Goal: Task Accomplishment & Management: Manage account settings

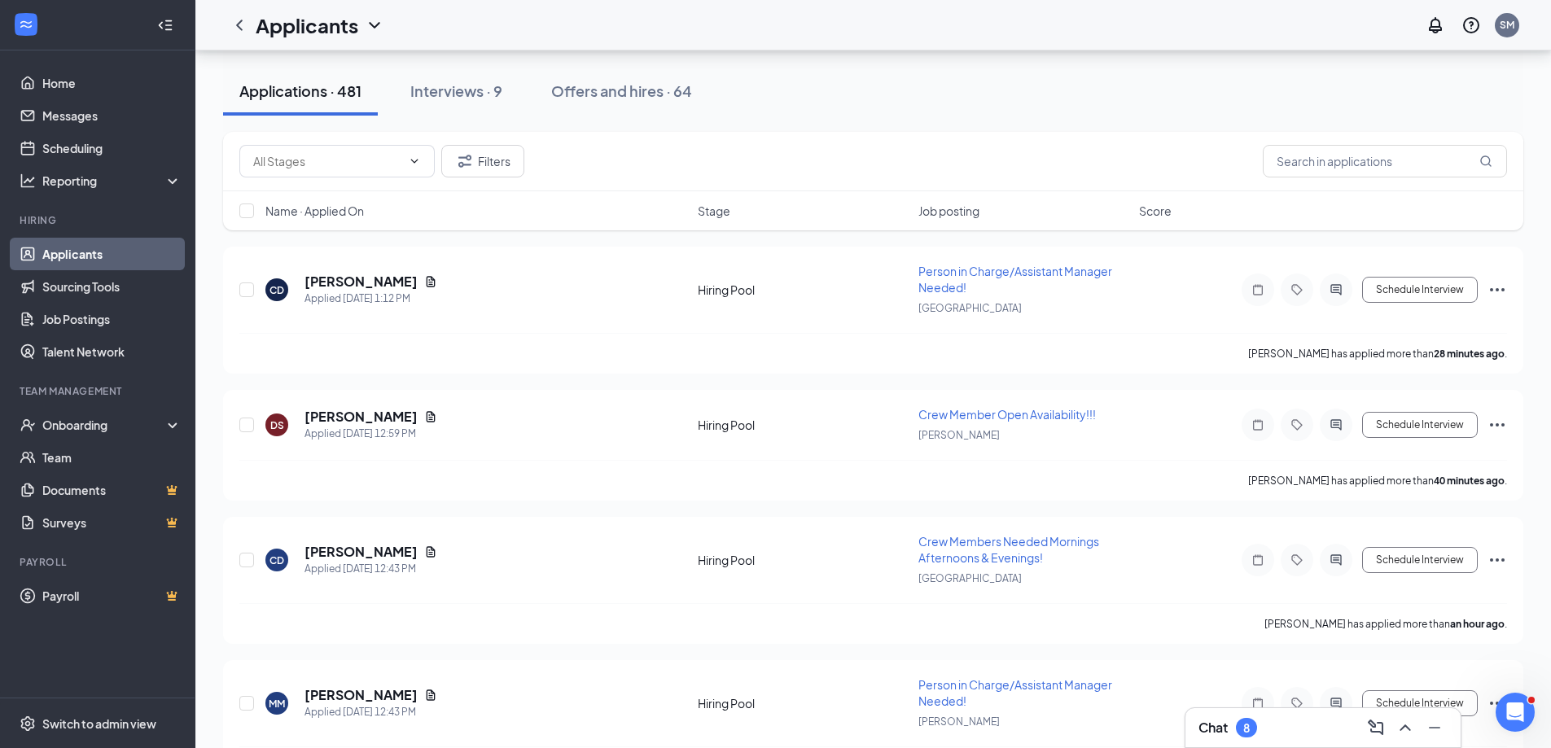
click at [1317, 734] on div "Chat 8" at bounding box center [1323, 728] width 249 height 26
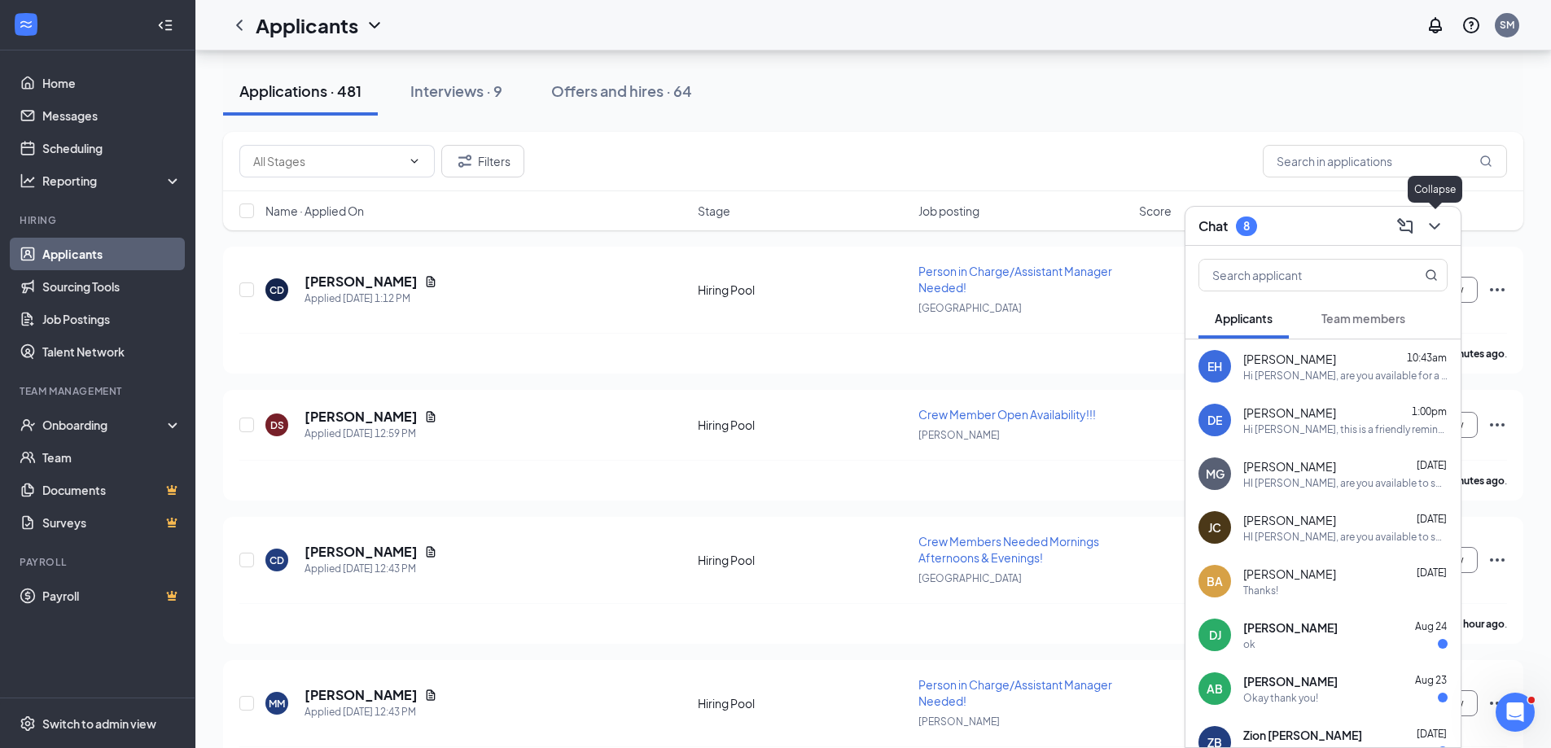
click at [1438, 222] on icon "ChevronDown" at bounding box center [1435, 227] width 20 height 20
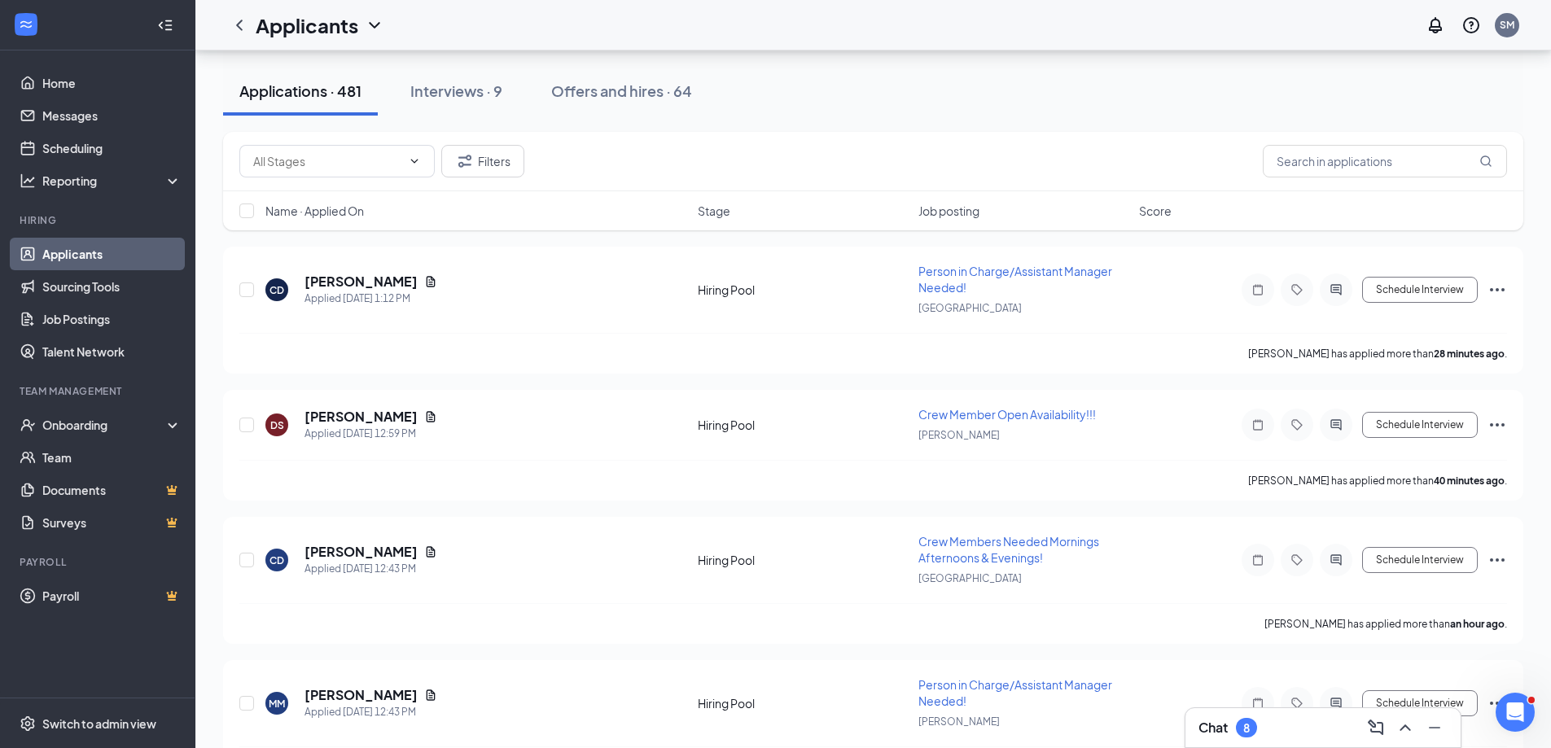
click at [1280, 732] on div "Chat 8" at bounding box center [1323, 728] width 249 height 26
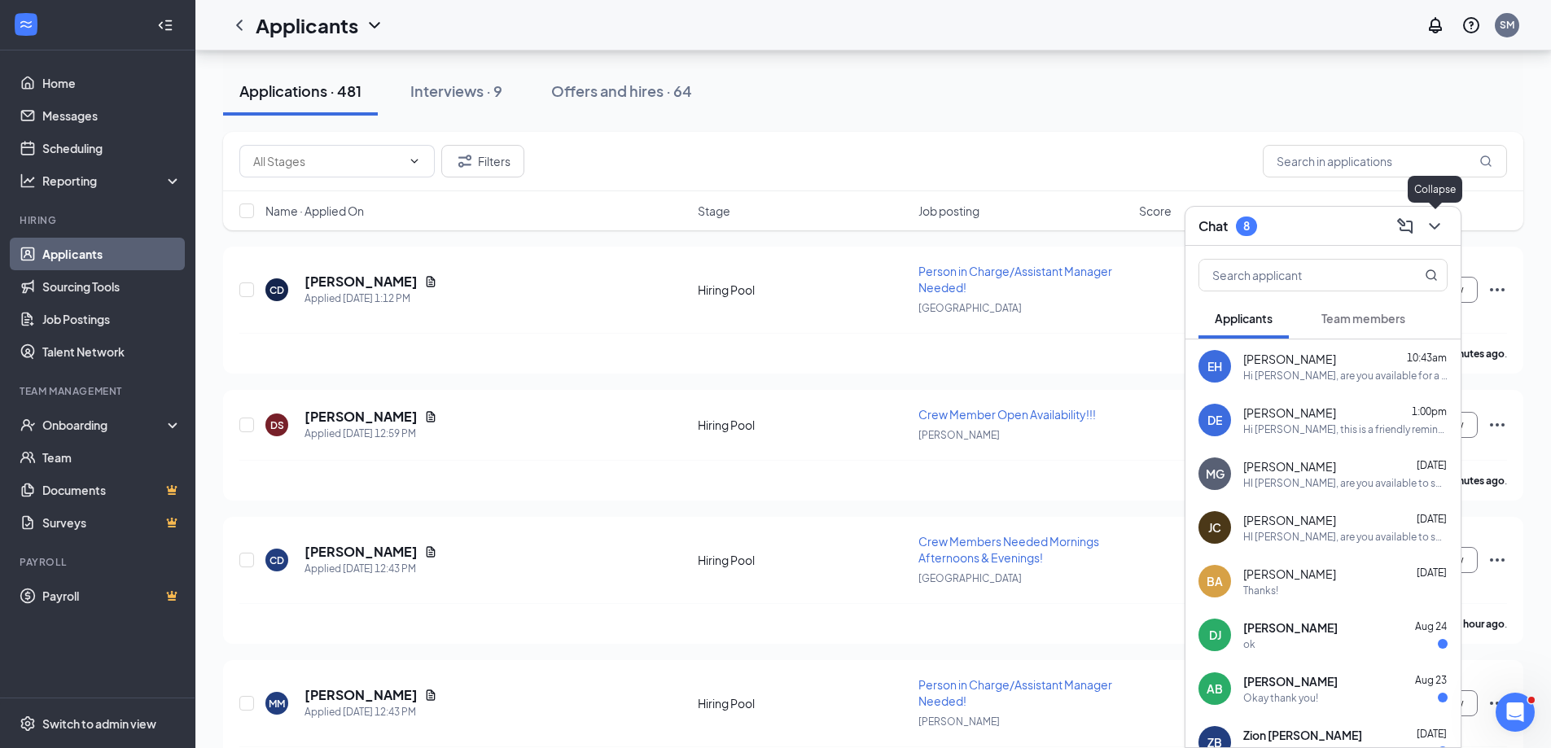
click at [1438, 221] on icon "ChevronDown" at bounding box center [1435, 227] width 20 height 20
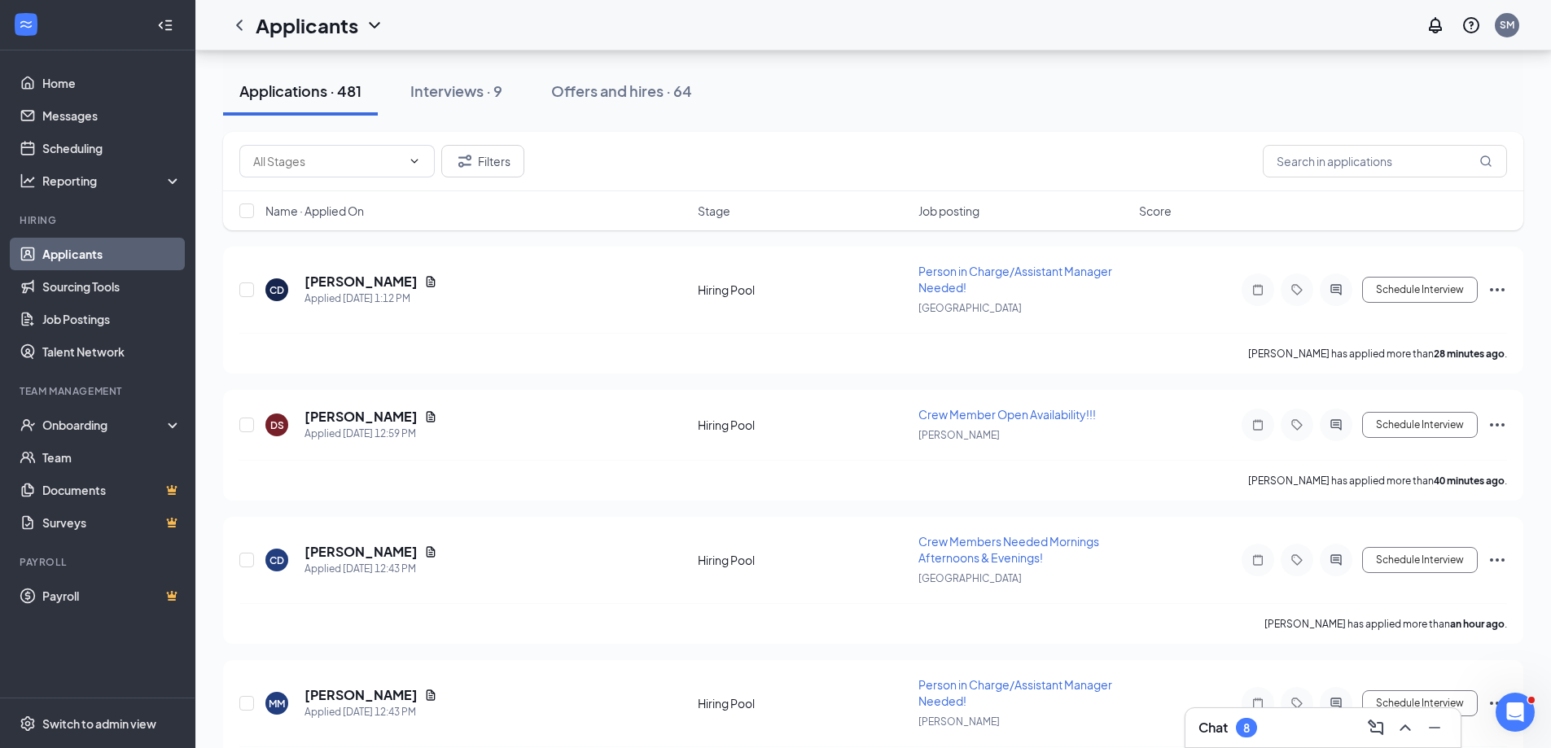
click at [72, 254] on link "Applicants" at bounding box center [111, 254] width 139 height 33
click at [1400, 212] on link "Switch account" at bounding box center [1378, 209] width 81 height 15
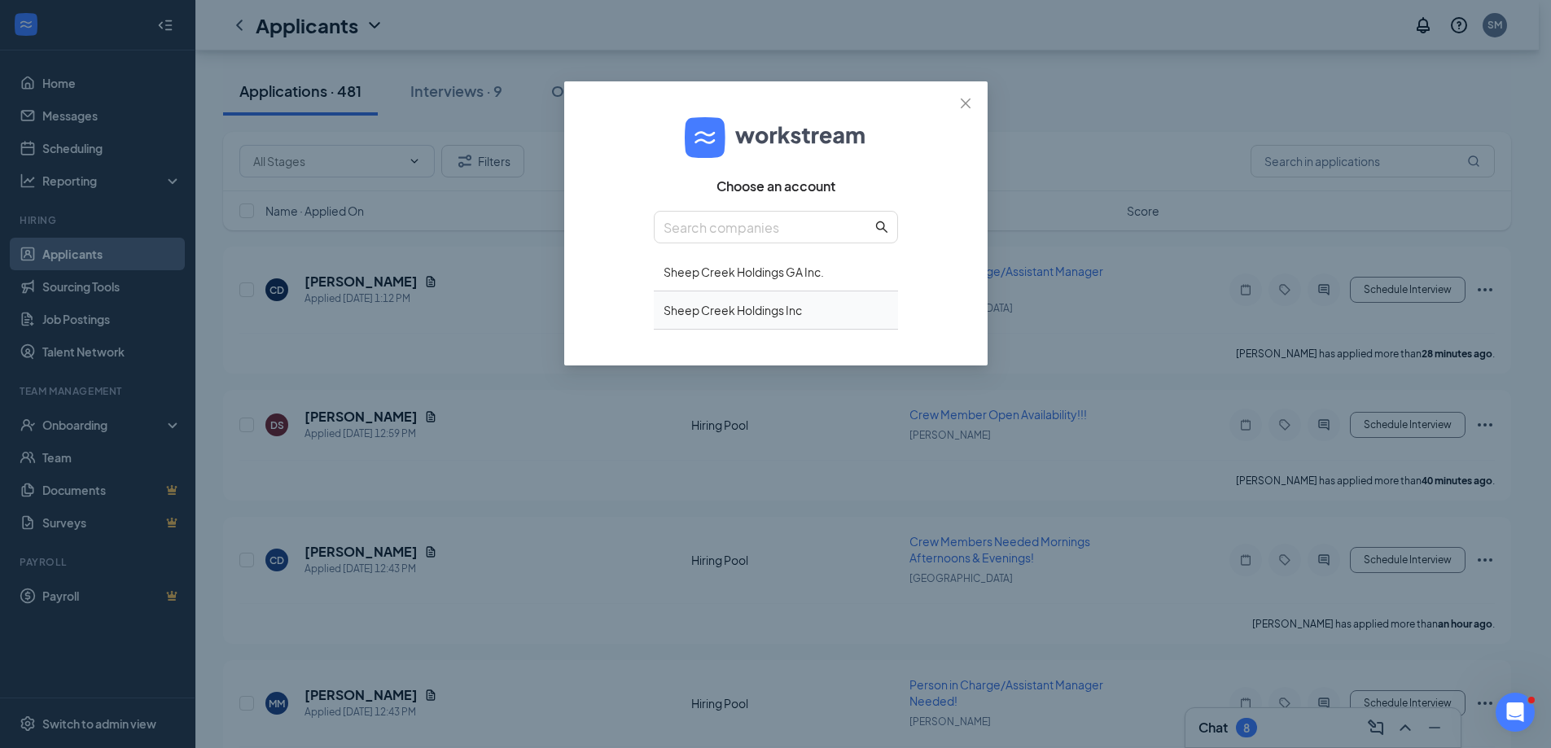
click at [774, 312] on div "Sheep Creek Holdings Inc" at bounding box center [776, 311] width 244 height 38
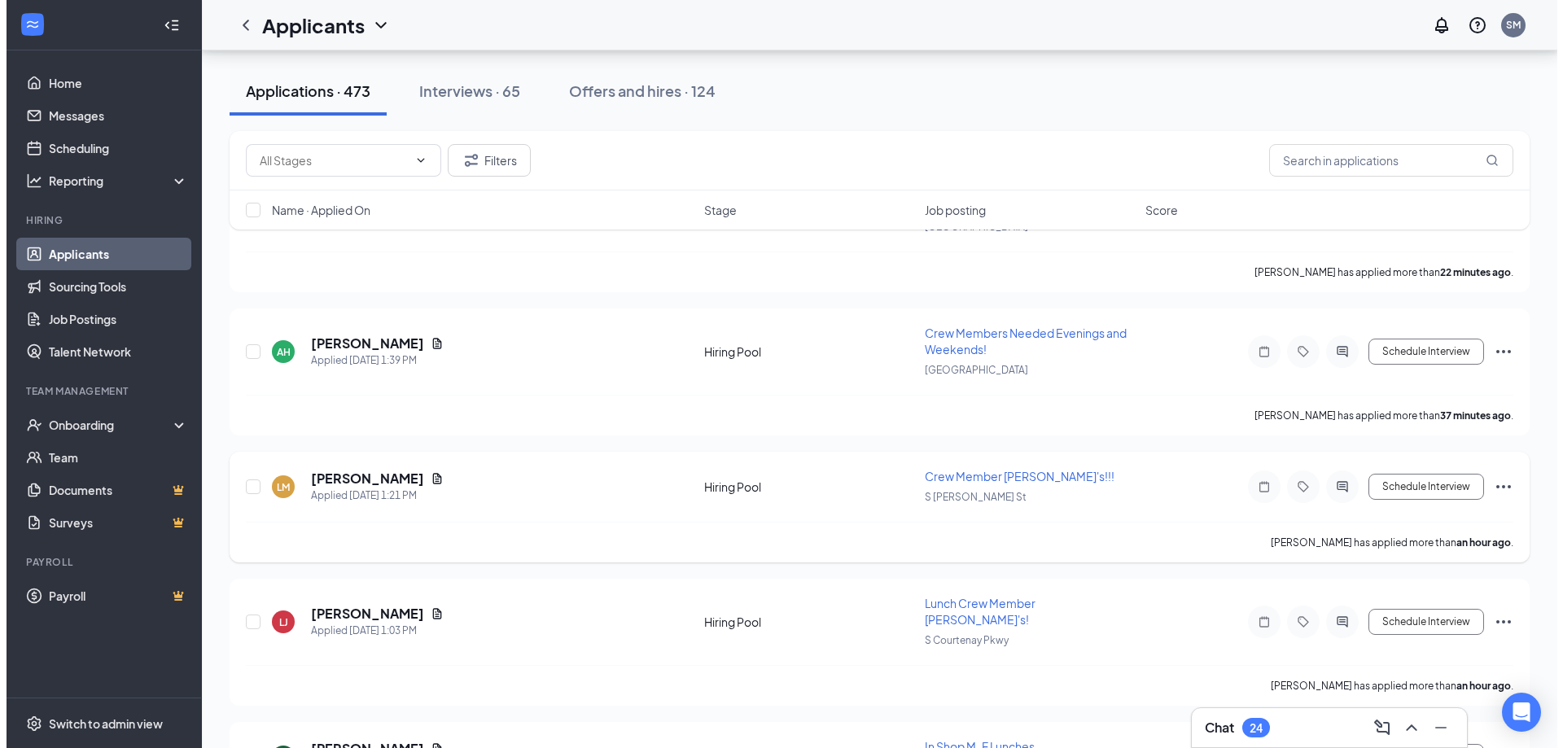
scroll to position [326, 0]
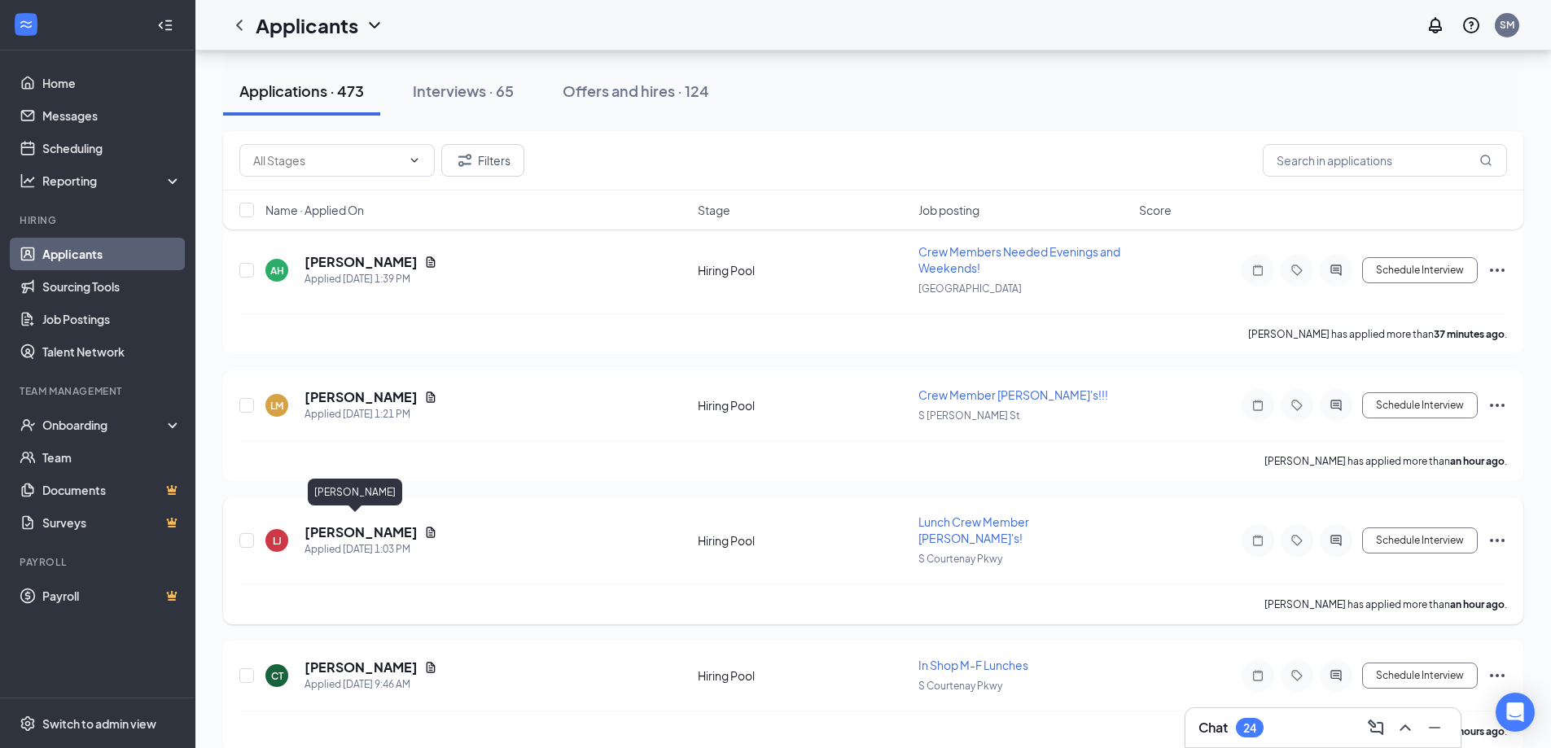
click at [342, 525] on h5 "[PERSON_NAME]" at bounding box center [361, 533] width 113 height 18
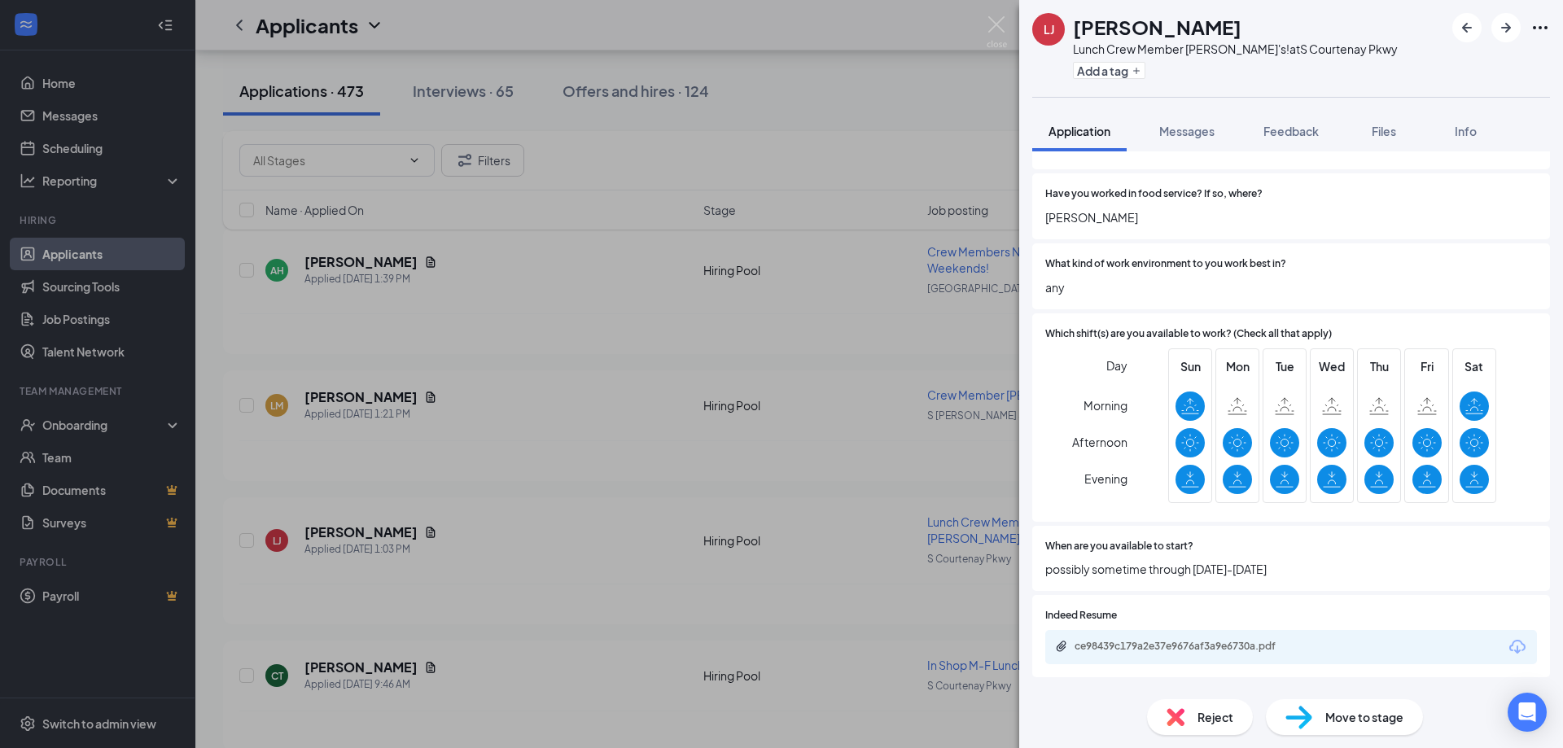
scroll to position [326, 0]
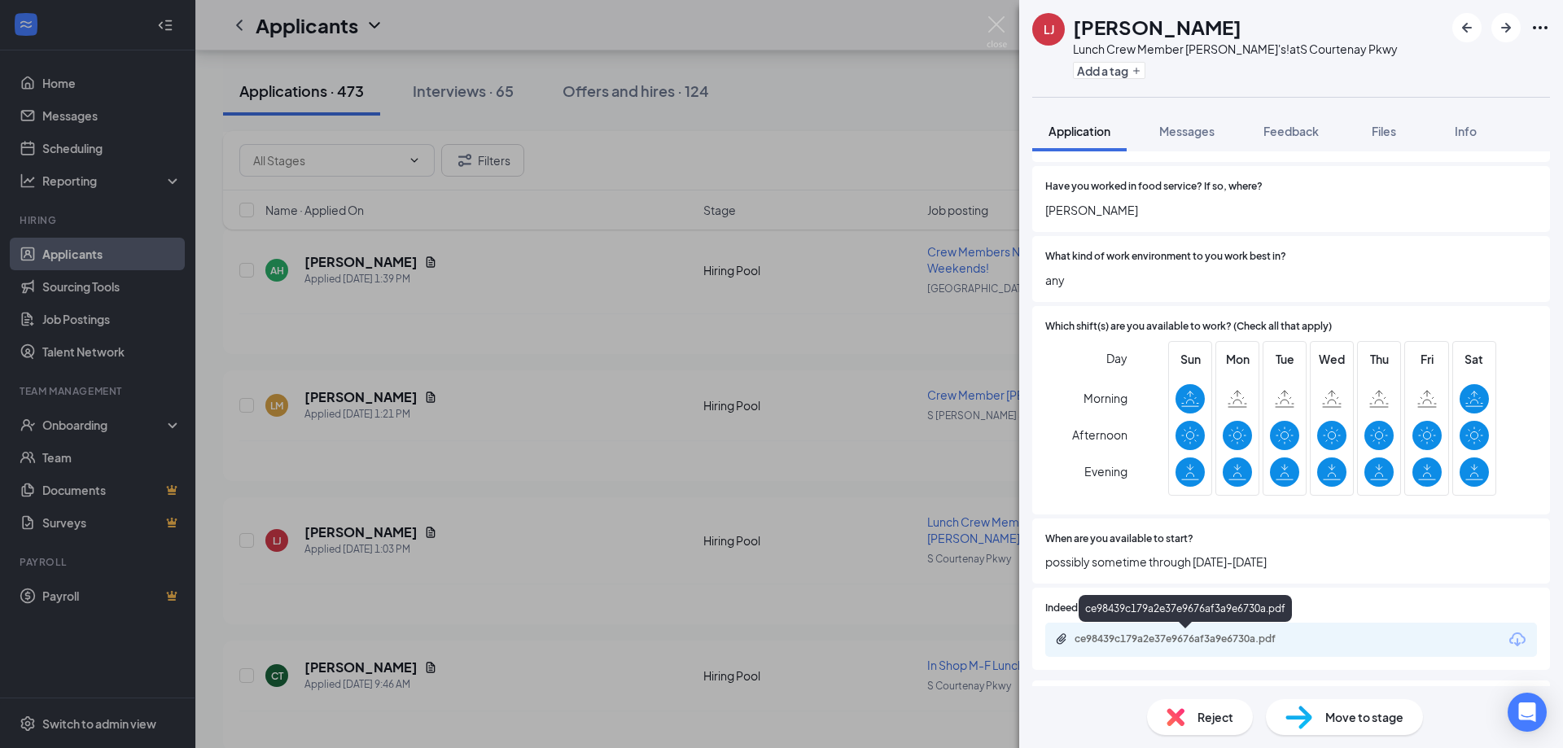
click at [1167, 636] on div "ce98439c179a2e37e9676af3a9e6730a.pdf" at bounding box center [1189, 639] width 228 height 13
click at [1203, 128] on span "Messages" at bounding box center [1187, 131] width 55 height 15
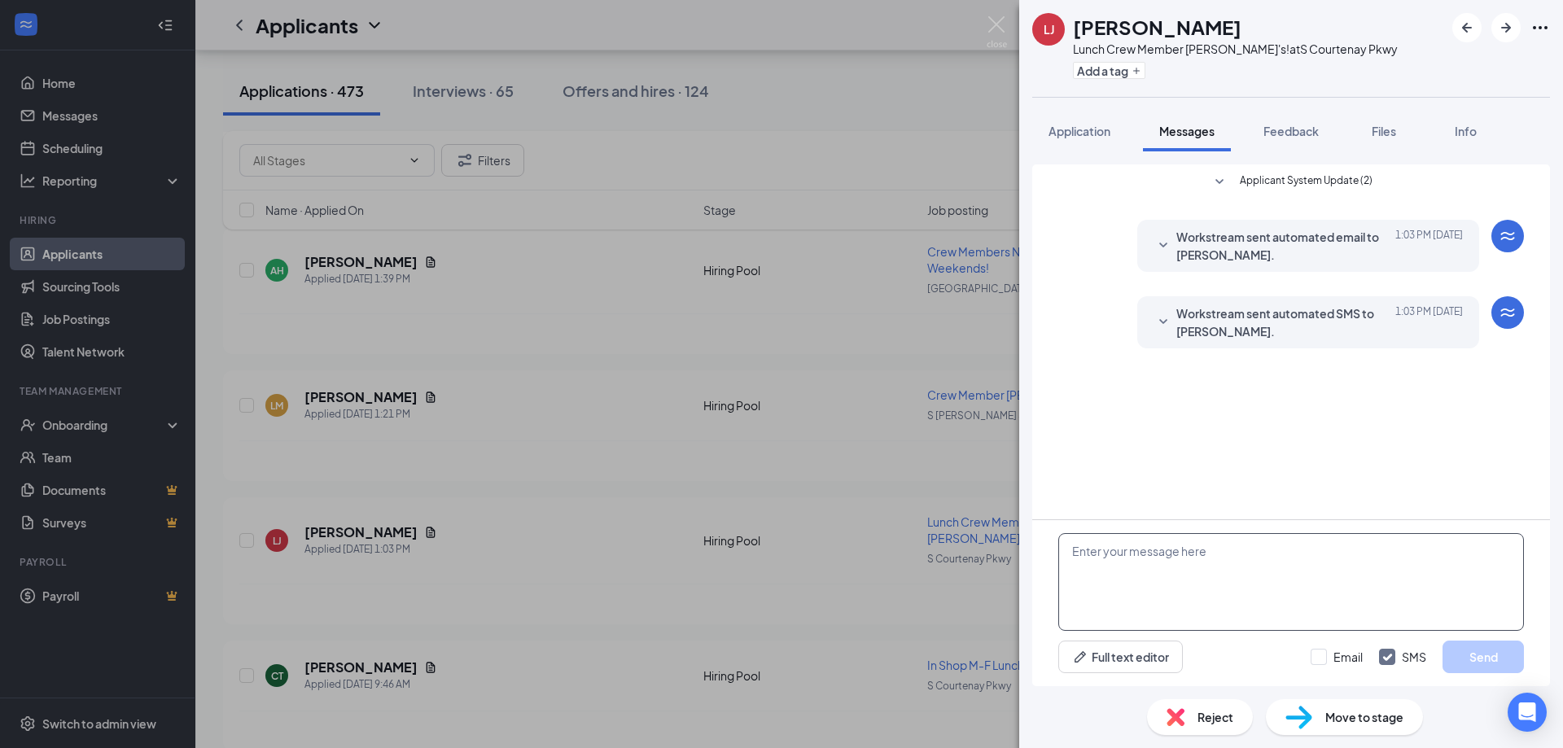
click at [1115, 567] on textarea at bounding box center [1292, 582] width 466 height 98
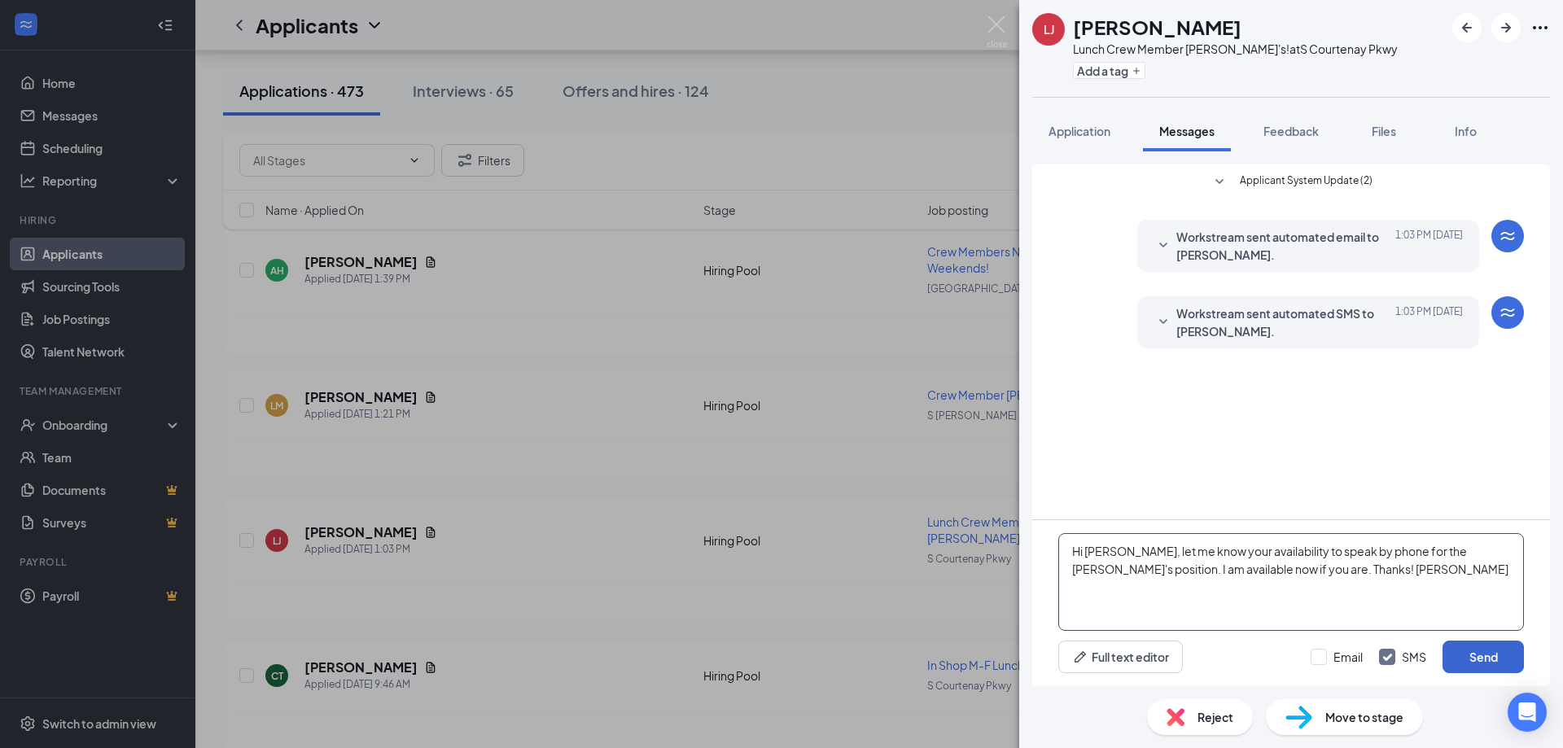
type textarea "Hi [PERSON_NAME], let me know your availability to speak by phone for the [PERS…"
click at [1484, 654] on button "Send" at bounding box center [1483, 657] width 81 height 33
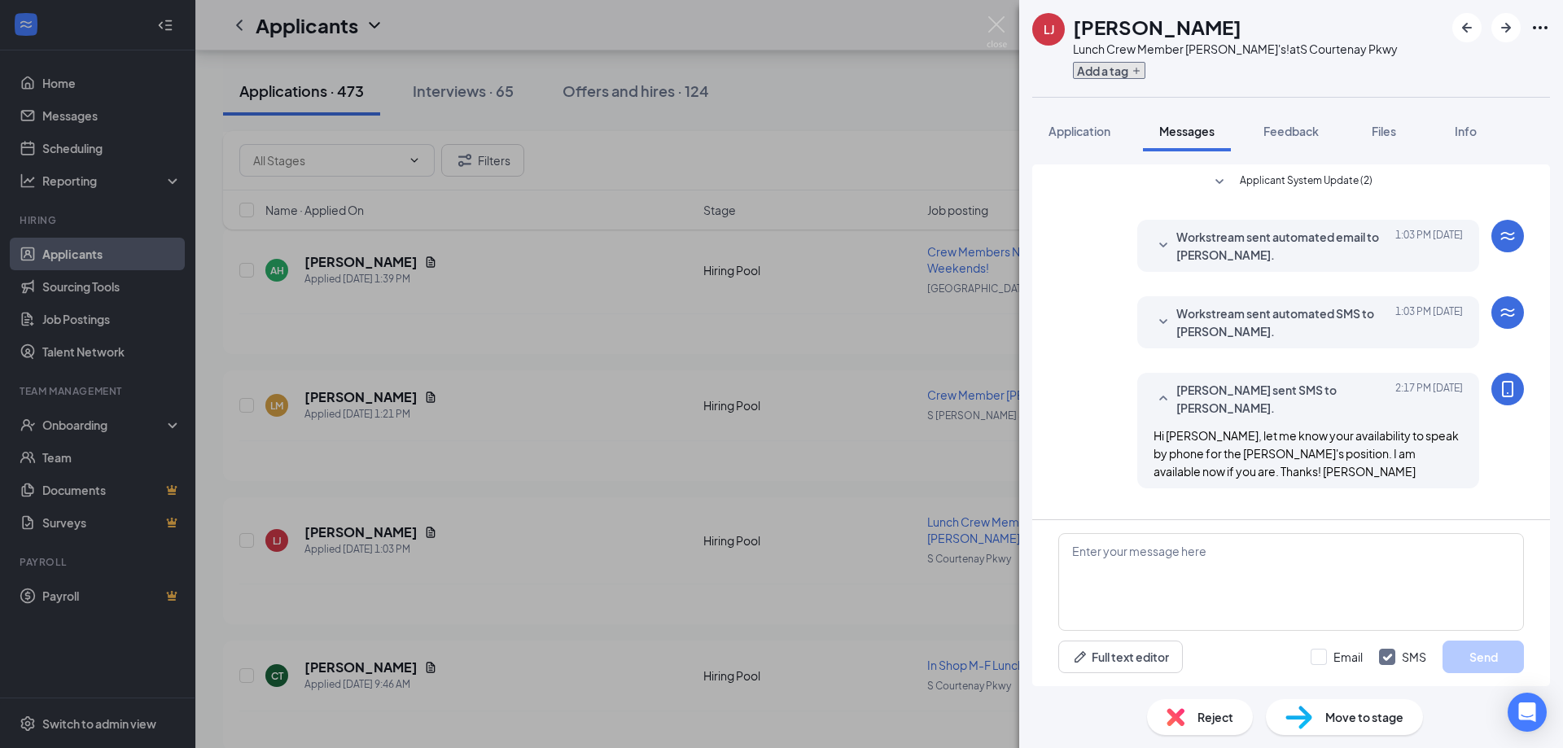
click at [1108, 72] on button "Add a tag" at bounding box center [1109, 70] width 72 height 17
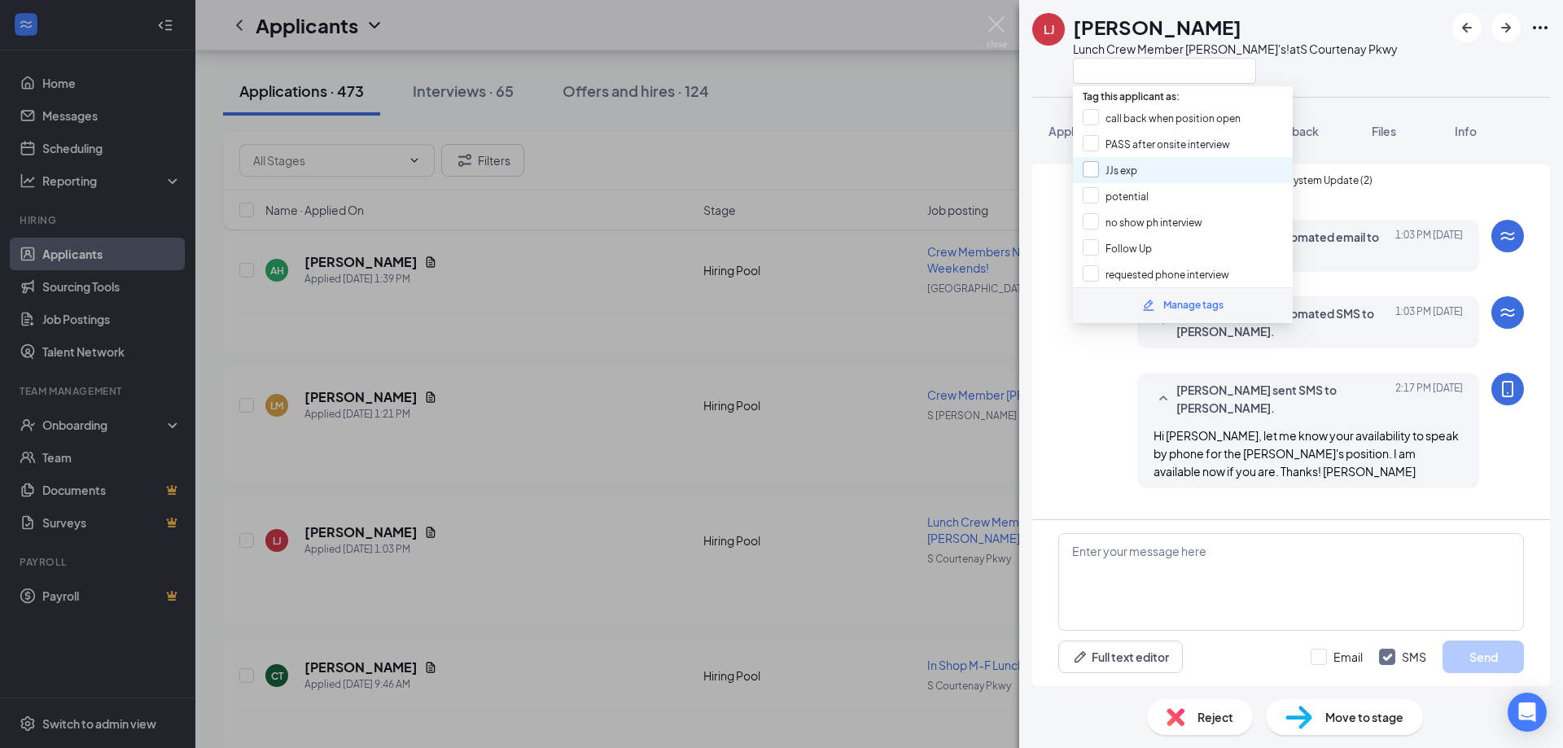
click at [1111, 170] on input "JJs exp" at bounding box center [1110, 170] width 55 height 18
checkbox input "true"
click at [1131, 279] on input "requested phone interview" at bounding box center [1156, 274] width 147 height 18
checkbox input "true"
click at [1429, 69] on div "LJ [PERSON_NAME] Lunch Crew Member [PERSON_NAME]'s! at S [GEOGRAPHIC_DATA]" at bounding box center [1291, 48] width 544 height 97
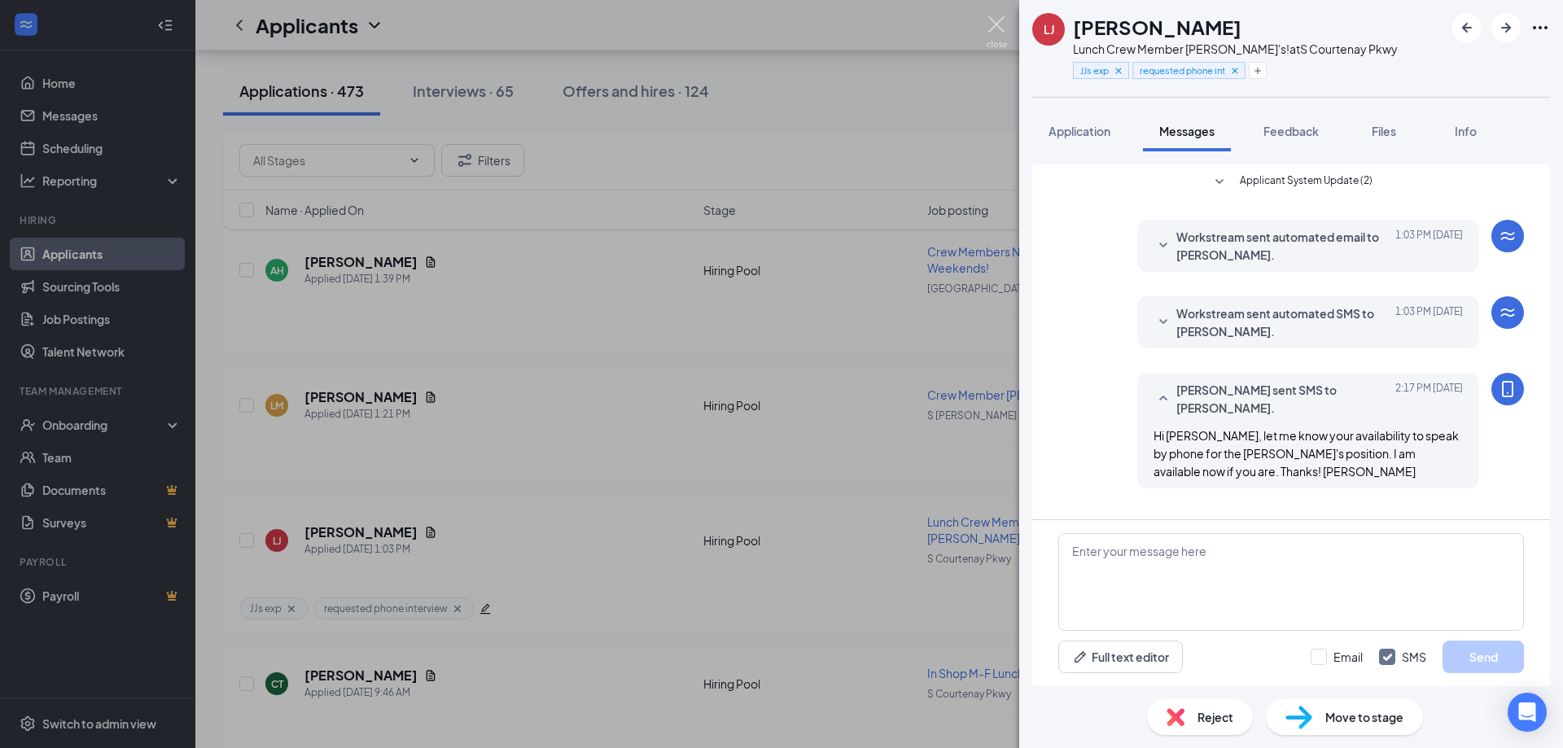
click at [997, 22] on img at bounding box center [997, 32] width 20 height 32
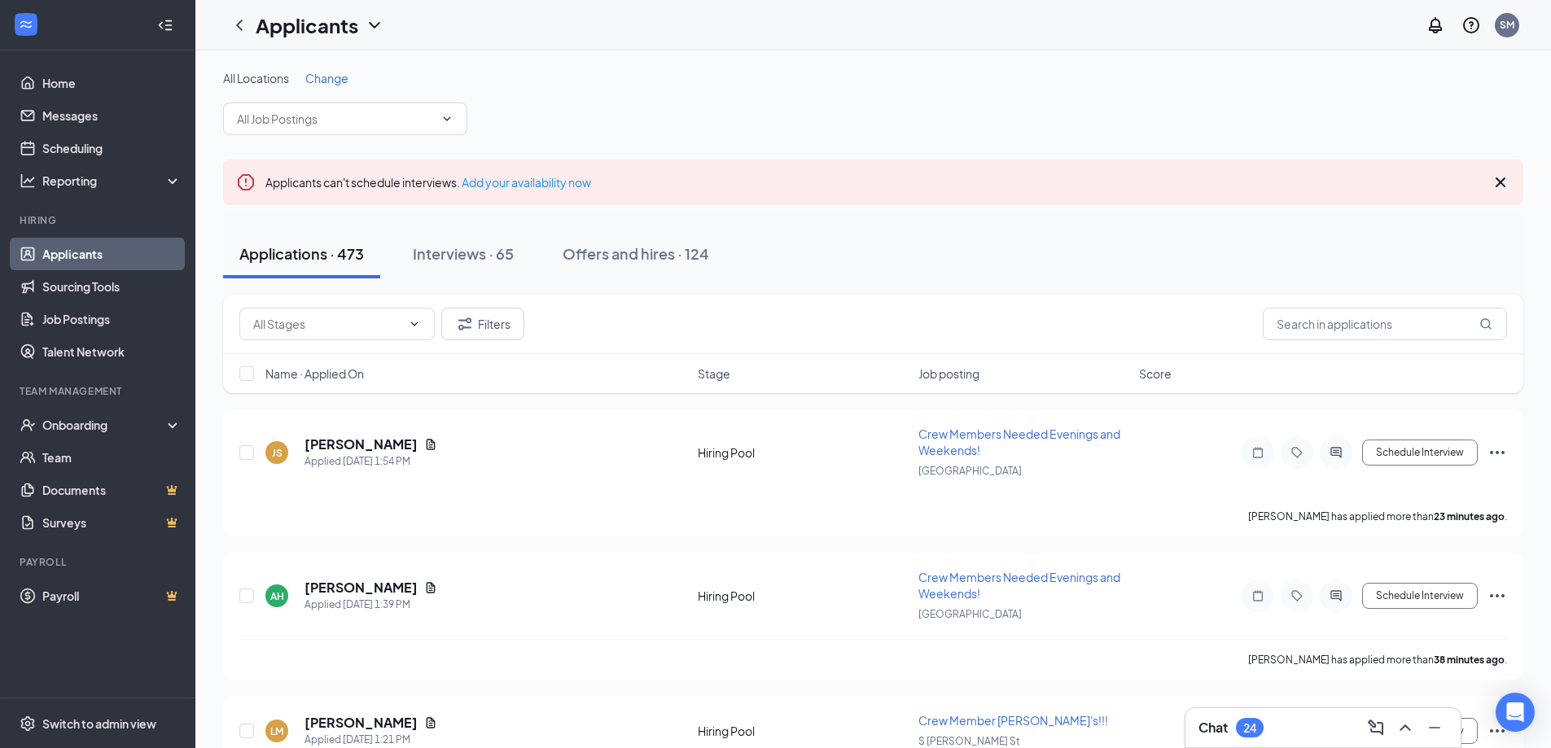
click at [1299, 731] on div "Chat 24" at bounding box center [1323, 728] width 249 height 26
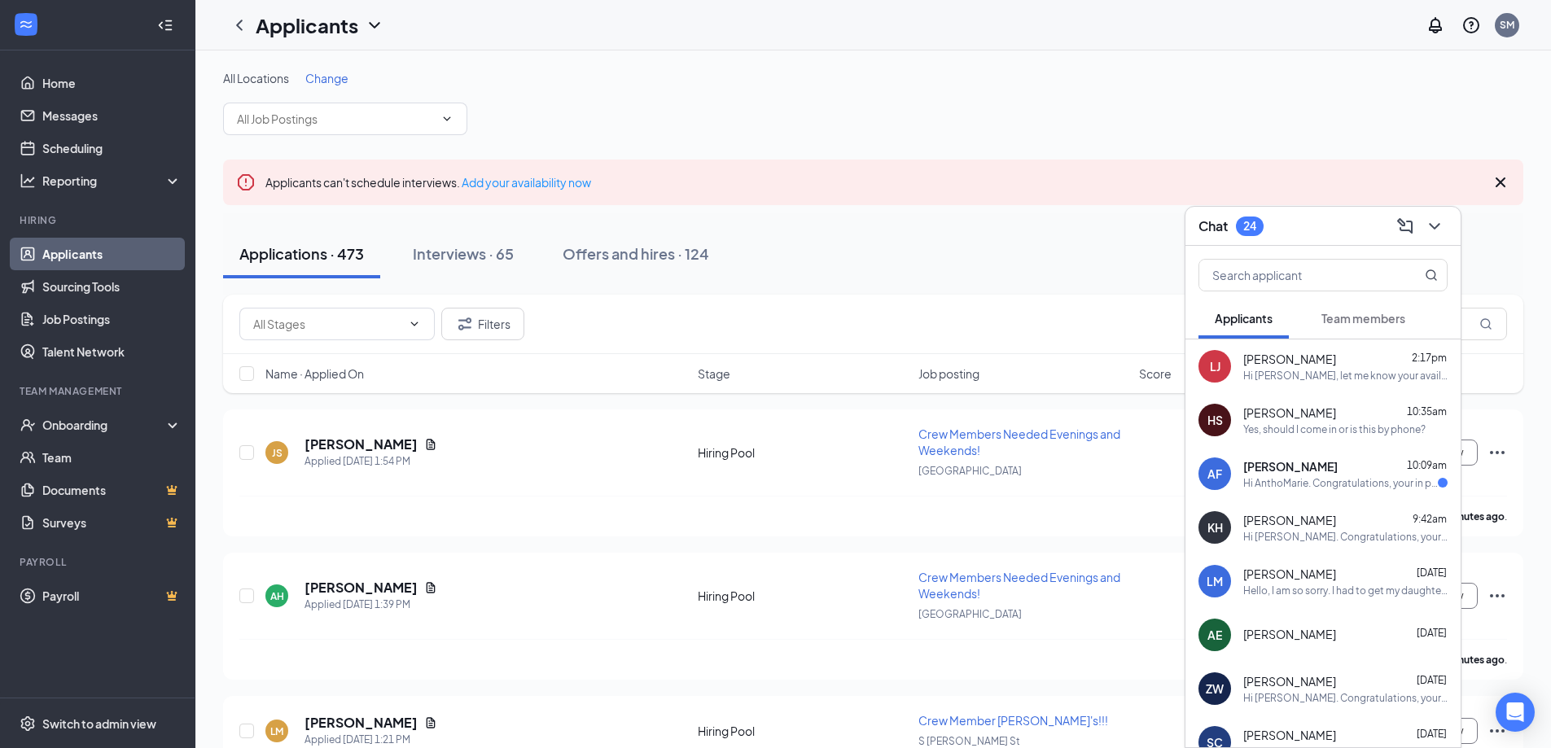
click at [1353, 318] on span "Team members" at bounding box center [1364, 318] width 84 height 15
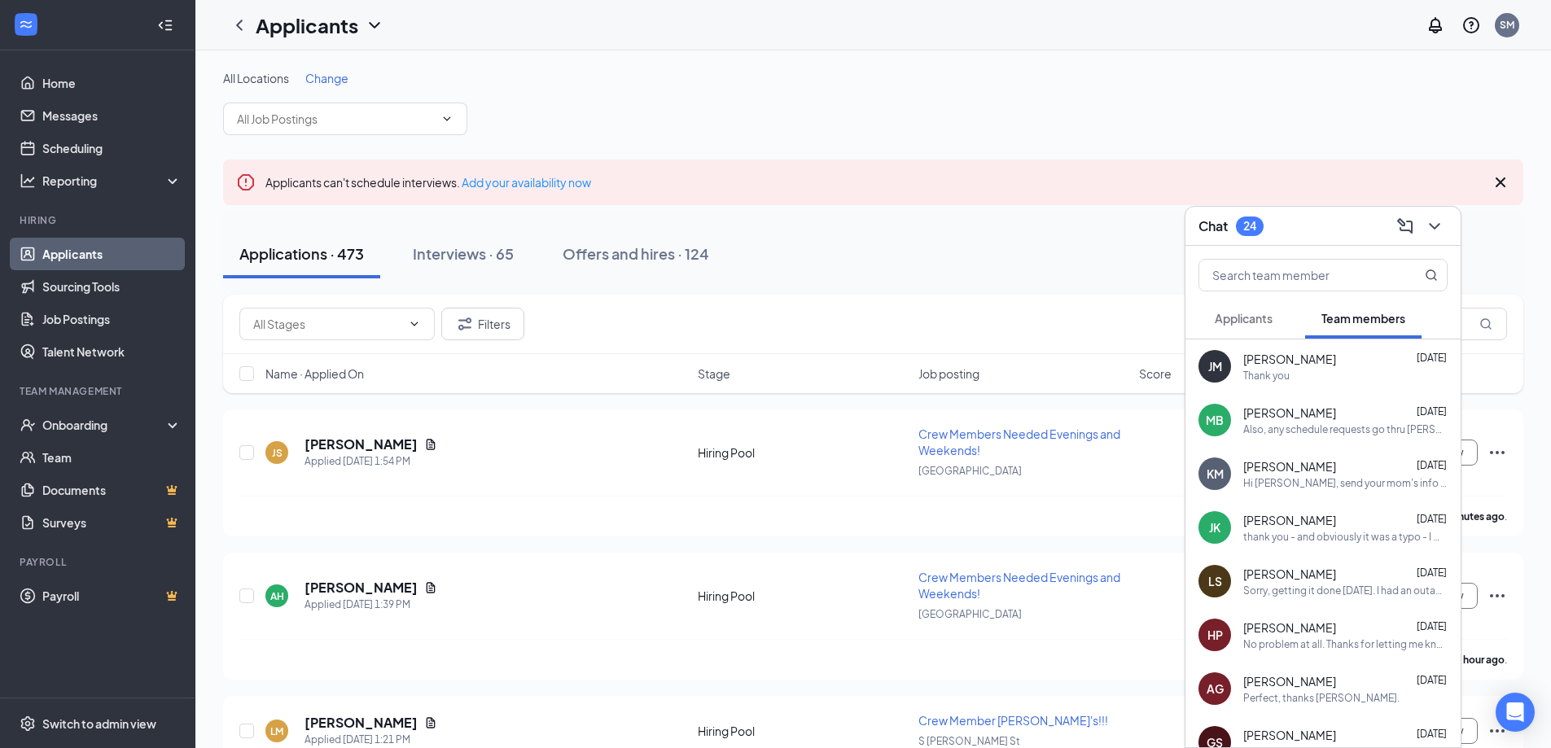
click at [1243, 318] on span "Applicants" at bounding box center [1244, 318] width 58 height 15
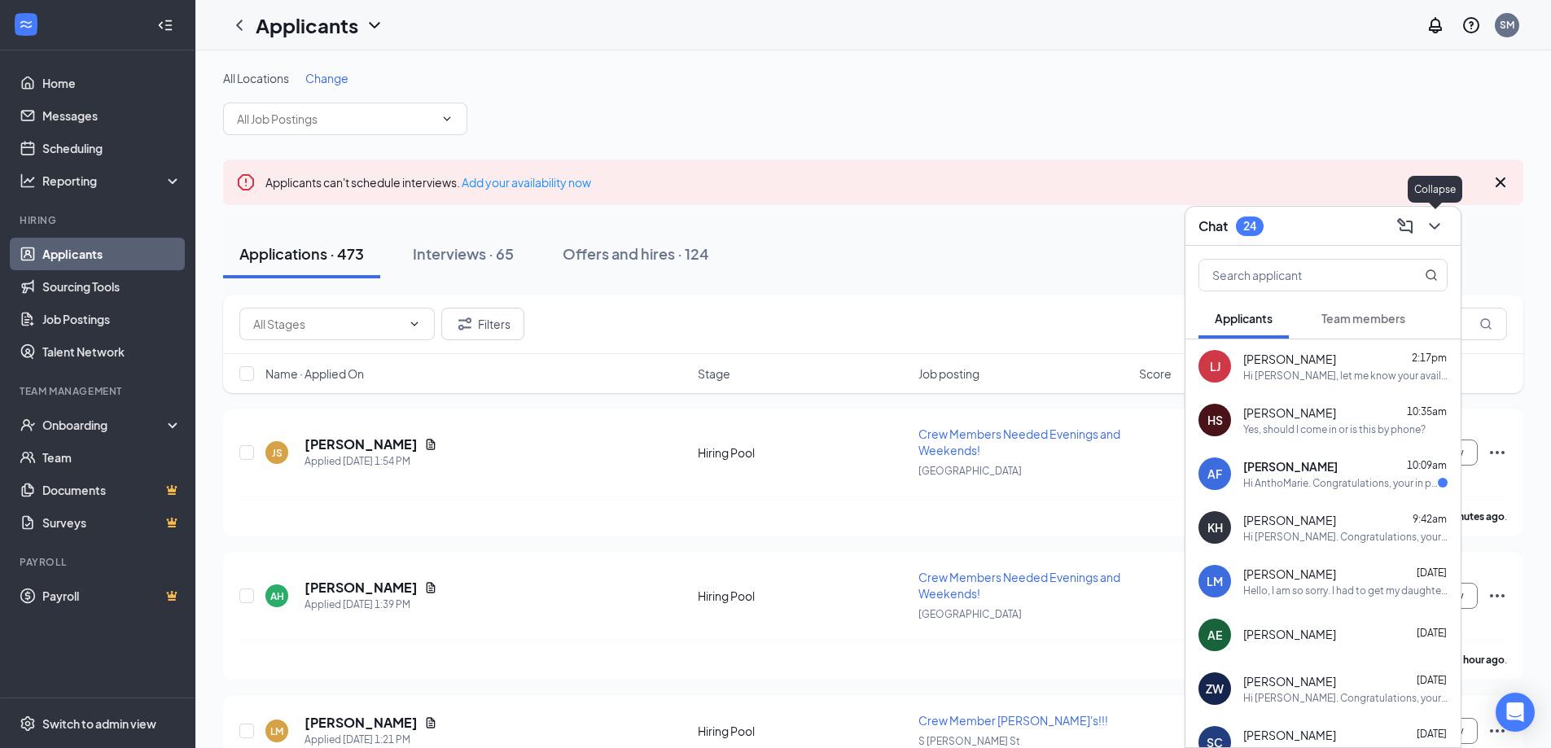
click at [1435, 223] on icon "ChevronDown" at bounding box center [1435, 227] width 20 height 20
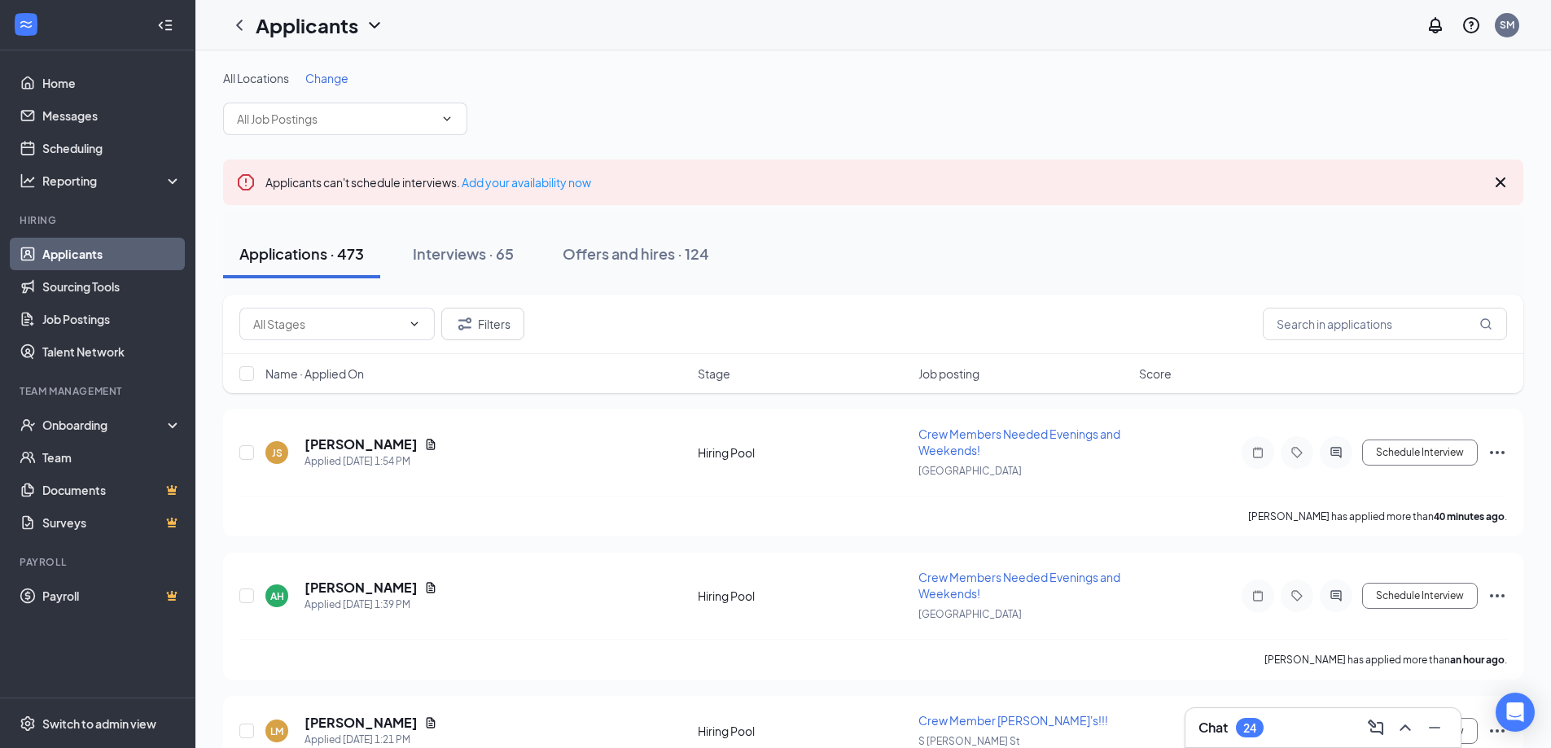
click at [1281, 727] on div "Chat 24" at bounding box center [1323, 728] width 249 height 26
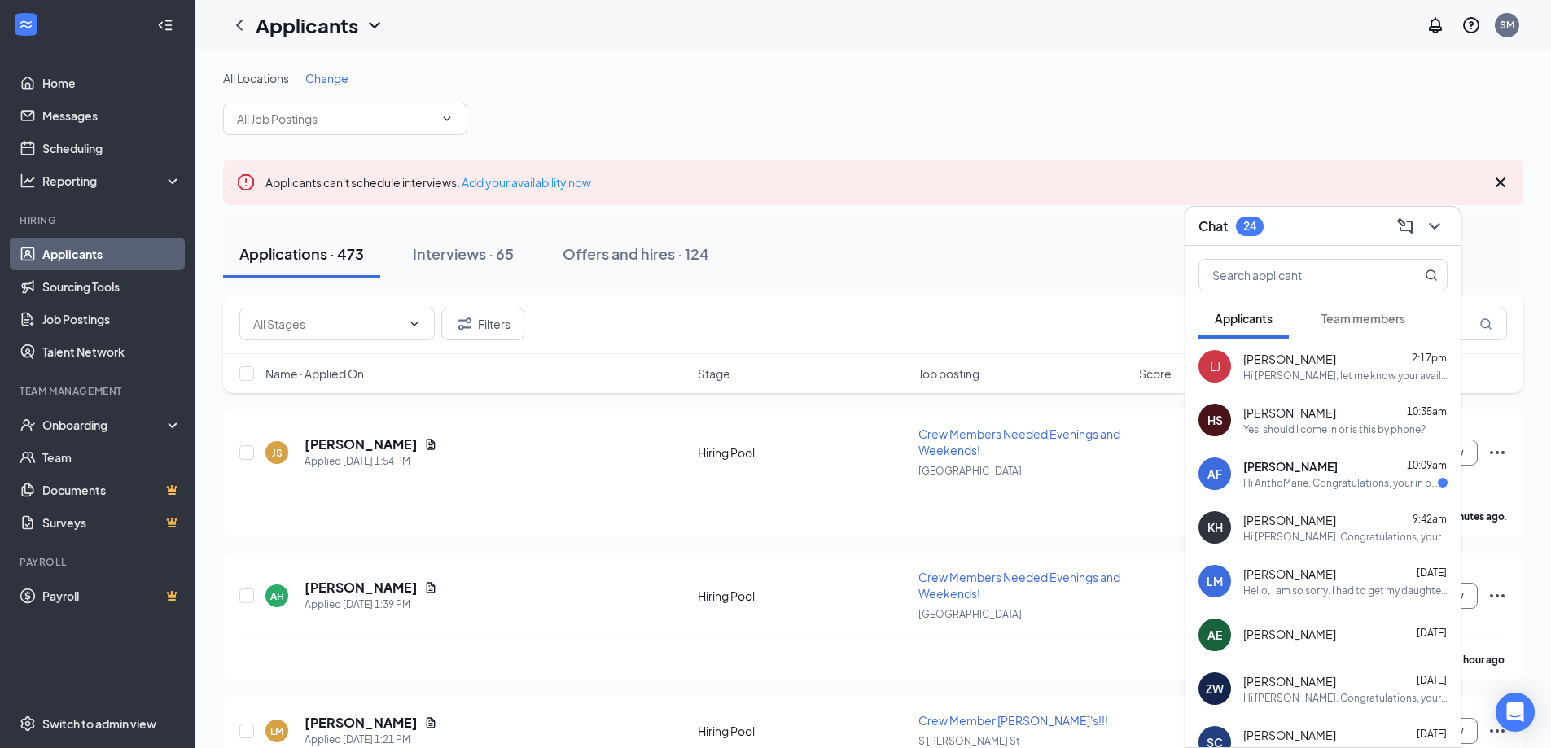
click at [1274, 369] on div "Hi [PERSON_NAME], let me know your availability to speak by phone for the [PERS…" at bounding box center [1345, 376] width 204 height 14
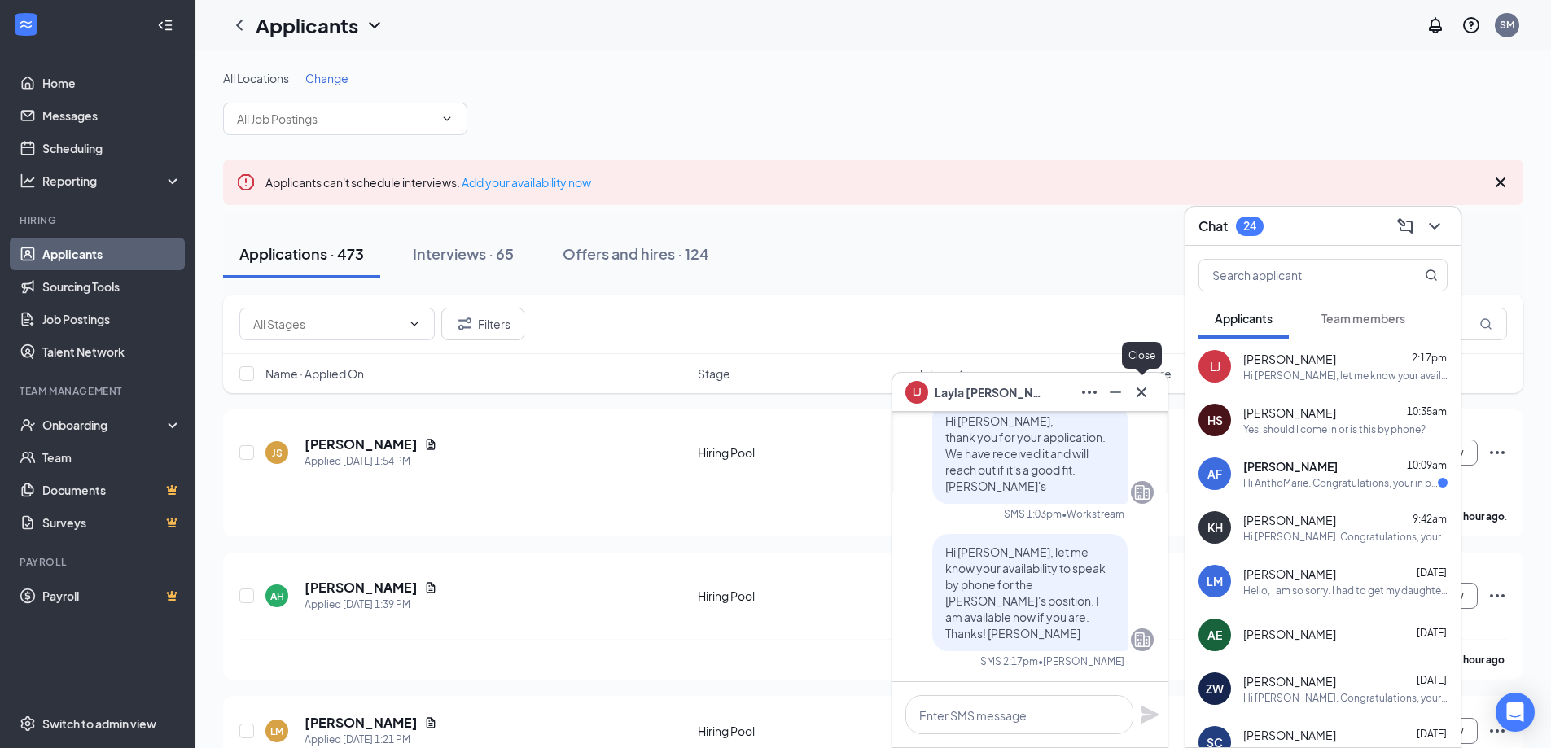
click at [1144, 392] on icon "Cross" at bounding box center [1142, 393] width 20 height 20
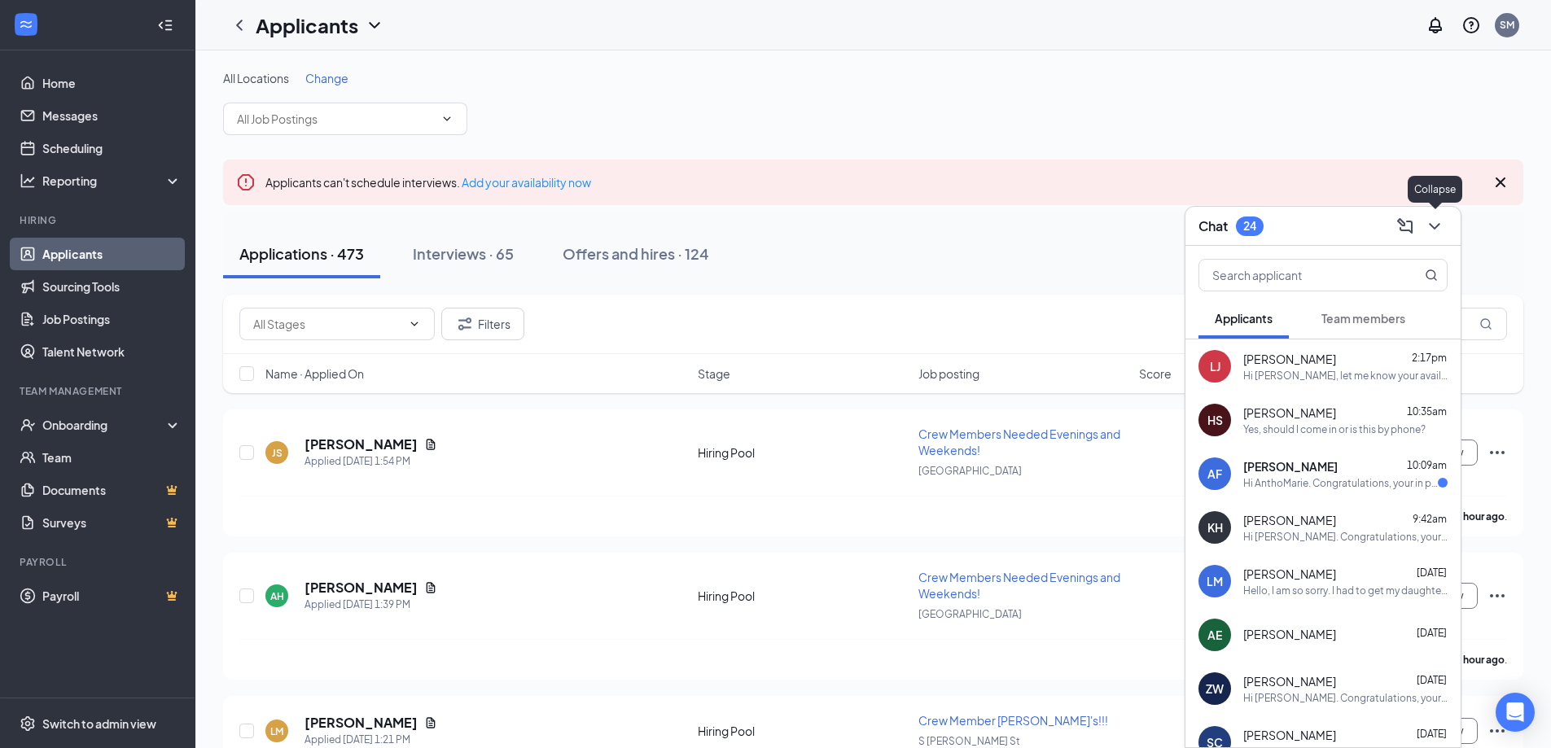
click at [1426, 227] on icon "ChevronDown" at bounding box center [1435, 227] width 20 height 20
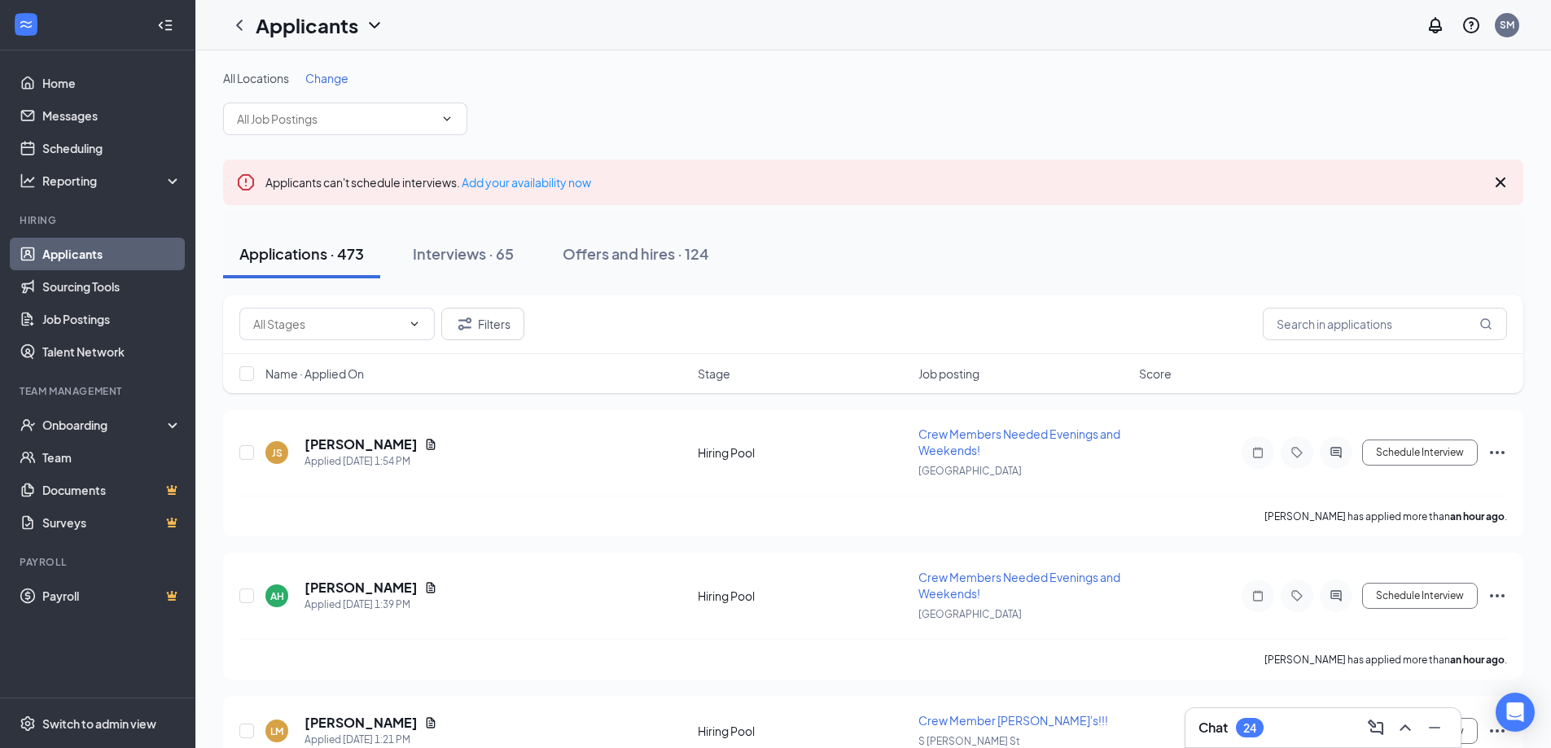
click at [44, 255] on link "Applicants" at bounding box center [111, 254] width 139 height 33
